Goal: Task Accomplishment & Management: Manage account settings

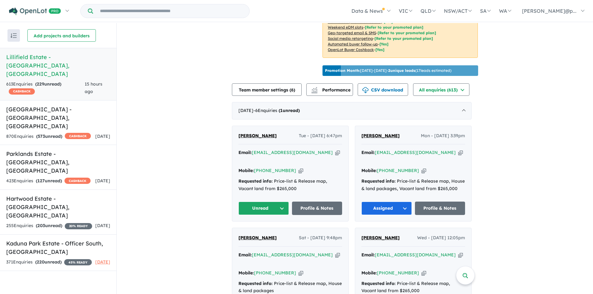
scroll to position [180, 0]
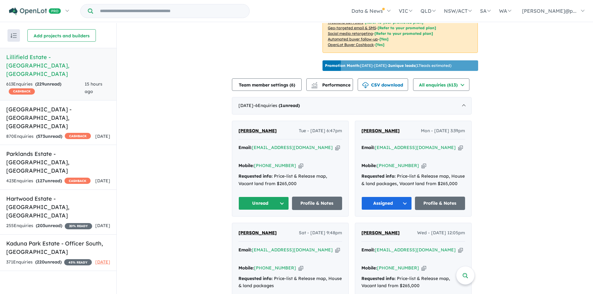
click at [298, 162] on div "Mobile: [PHONE_NUMBER] Copied!" at bounding box center [290, 165] width 104 height 7
click at [298, 162] on icon "button" at bounding box center [300, 165] width 5 height 7
click at [335, 147] on icon "button" at bounding box center [337, 147] width 5 height 7
drag, startPoint x: 269, startPoint y: 128, endPoint x: 240, endPoint y: 129, distance: 29.6
click at [240, 129] on div "[PERSON_NAME] Tue - [DATE] 6:47pm" at bounding box center [290, 133] width 104 height 12
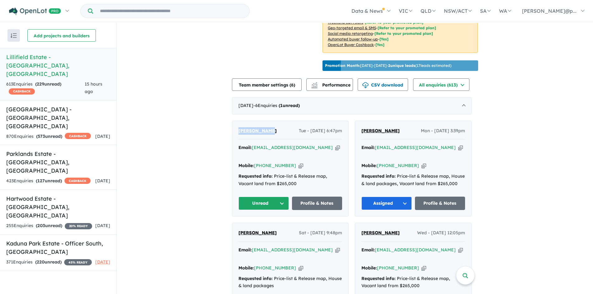
copy span "[PERSON_NAME]"
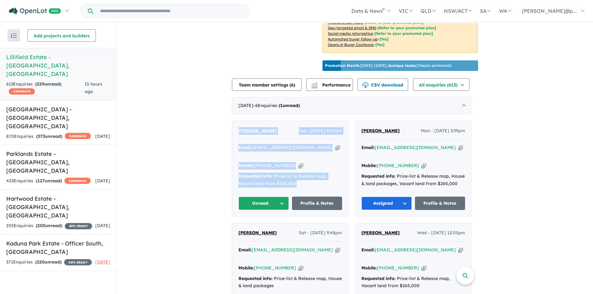
drag, startPoint x: 305, startPoint y: 177, endPoint x: 237, endPoint y: 127, distance: 84.1
click at [237, 127] on div "[PERSON_NAME] Tue - [DATE] 6:47pm Email: [EMAIL_ADDRESS][DOMAIN_NAME] Copied! M…" at bounding box center [290, 169] width 116 height 96
copy div "[PERSON_NAME] Tue - [DATE] 6:47pm Email: [EMAIL_ADDRESS][DOMAIN_NAME] Copied! M…"
click at [278, 197] on button "Unread" at bounding box center [263, 203] width 50 height 13
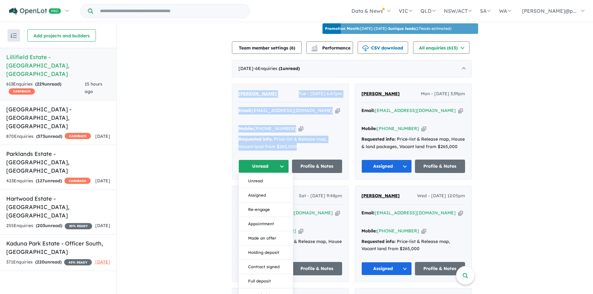
scroll to position [218, 0]
click at [262, 189] on button "Assigned" at bounding box center [266, 195] width 54 height 14
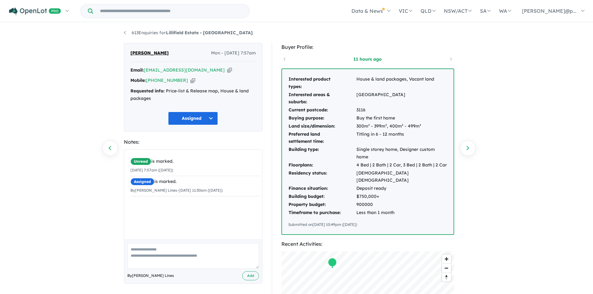
click at [190, 82] on icon "button" at bounding box center [192, 80] width 5 height 7
click at [277, 44] on div "Buyer Profile: 11 hours ago Interested product types: House & land packages, Va…" at bounding box center [371, 248] width 198 height 411
